Goal: Find contact information: Find contact information

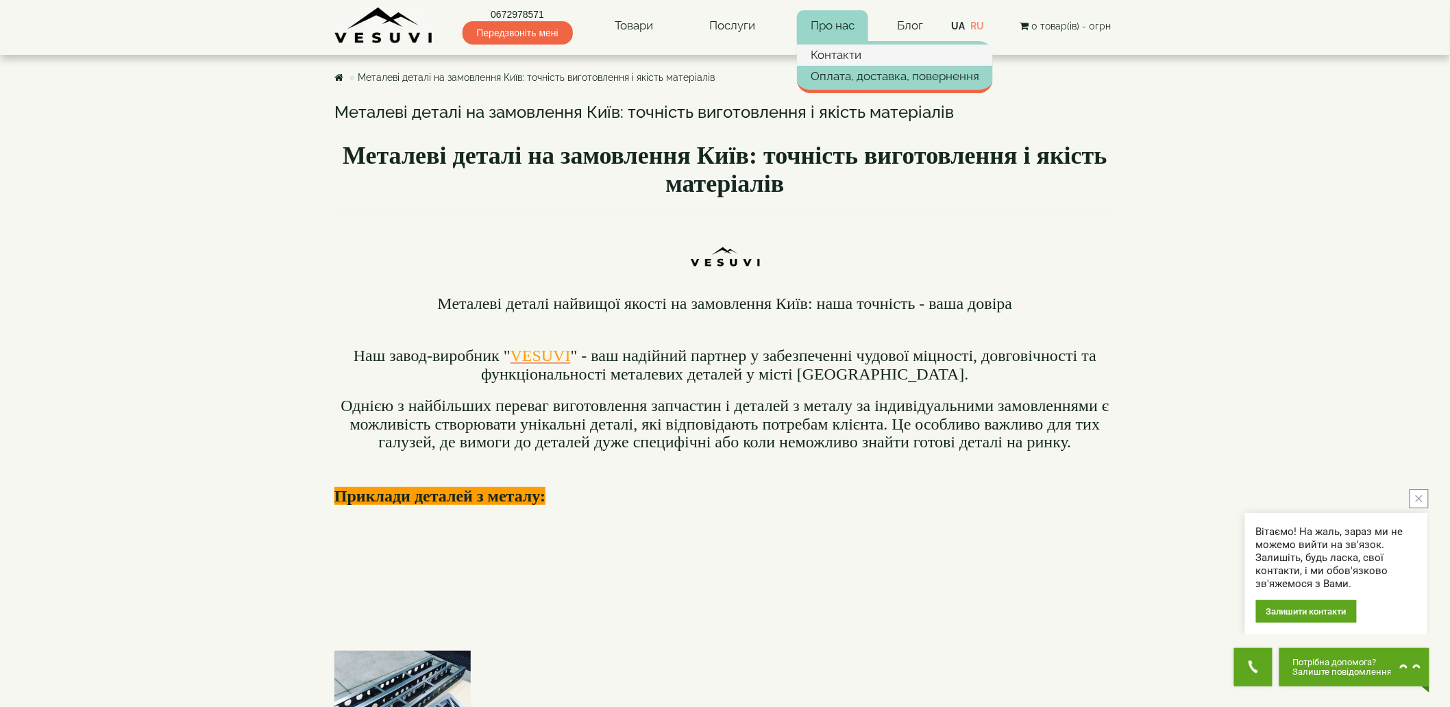
click at [848, 60] on link "Контакти" at bounding box center [895, 55] width 196 height 21
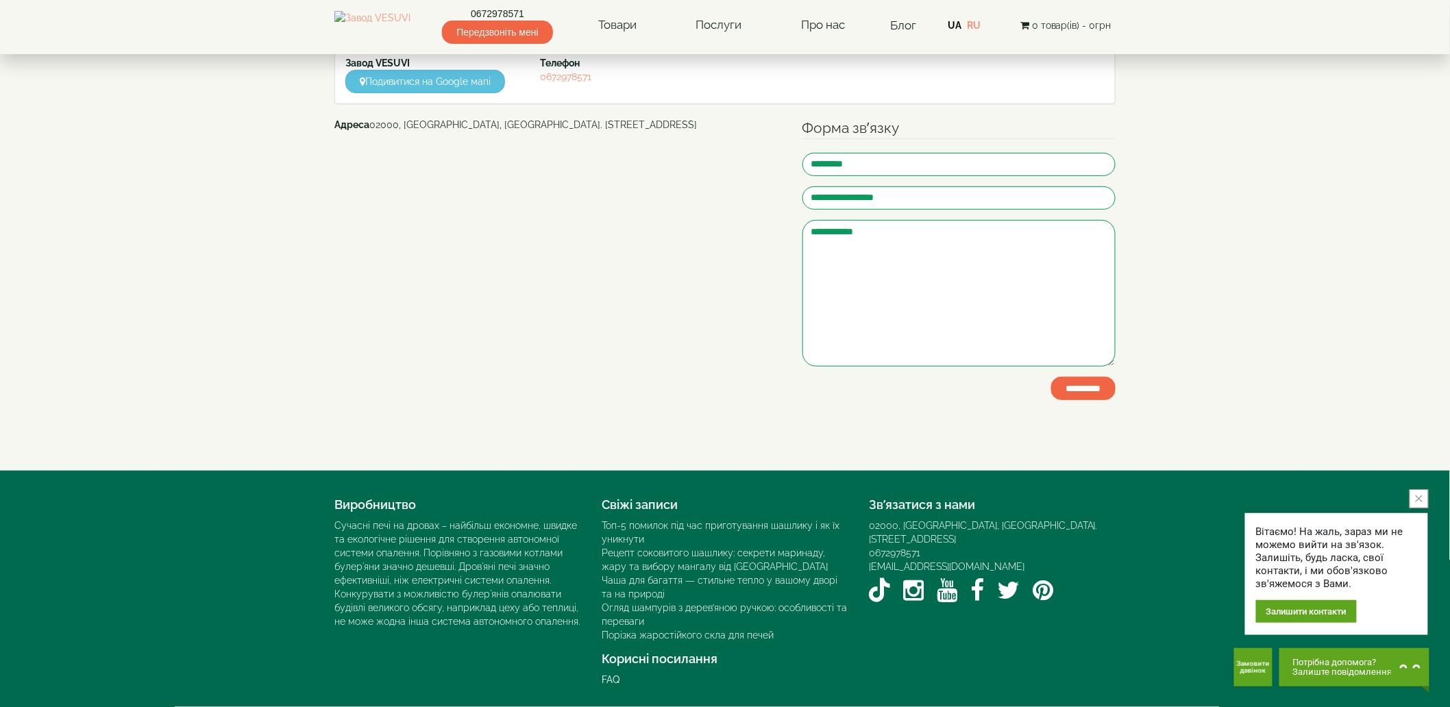
scroll to position [138, 0]
drag, startPoint x: 987, startPoint y: 550, endPoint x: 865, endPoint y: 552, distance: 121.3
click at [865, 552] on div "Зв’язатися з нами 02000, [GEOGRAPHIC_DATA], [GEOGRAPHIC_DATA]. [STREET_ADDRESS]…" at bounding box center [991, 549] width 267 height 116
copy link "[EMAIL_ADDRESS][DOMAIN_NAME]"
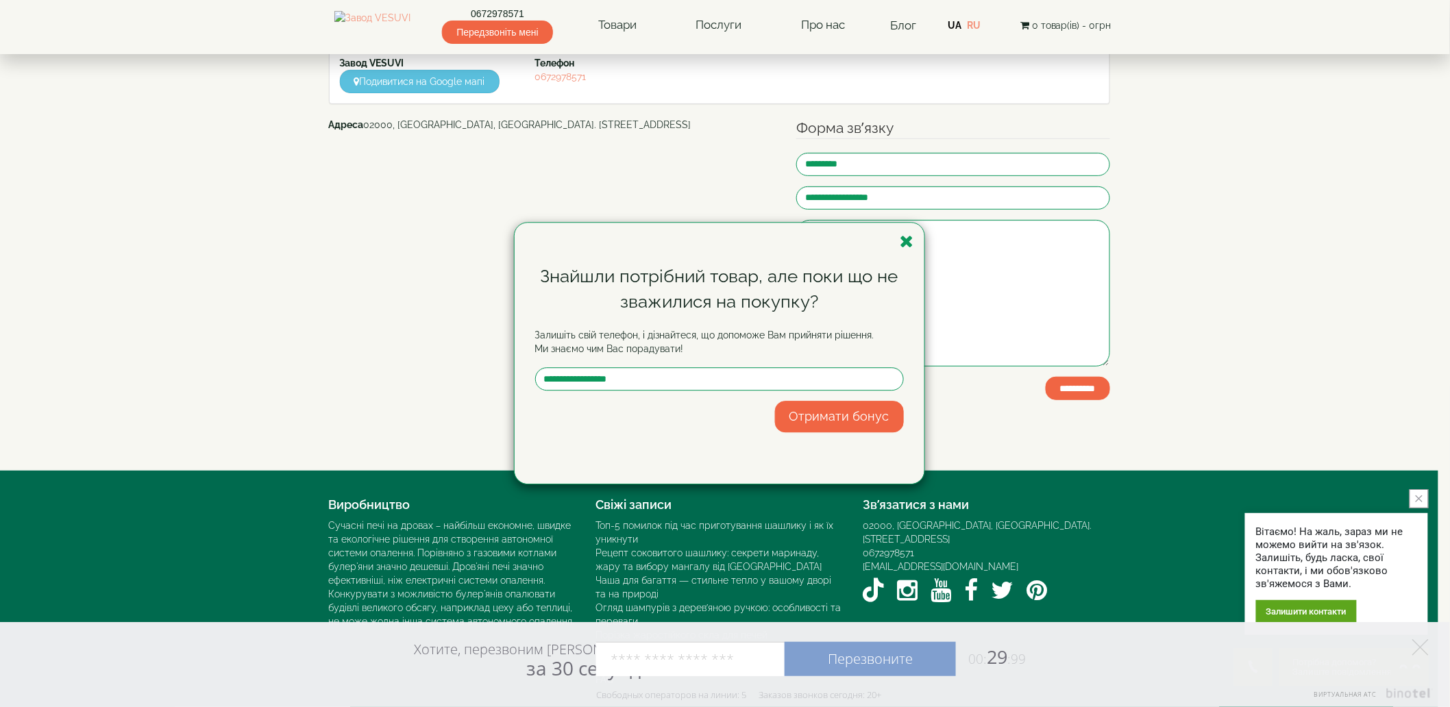
click at [906, 240] on icon "button" at bounding box center [907, 241] width 14 height 17
